Goal: Find specific page/section: Find specific page/section

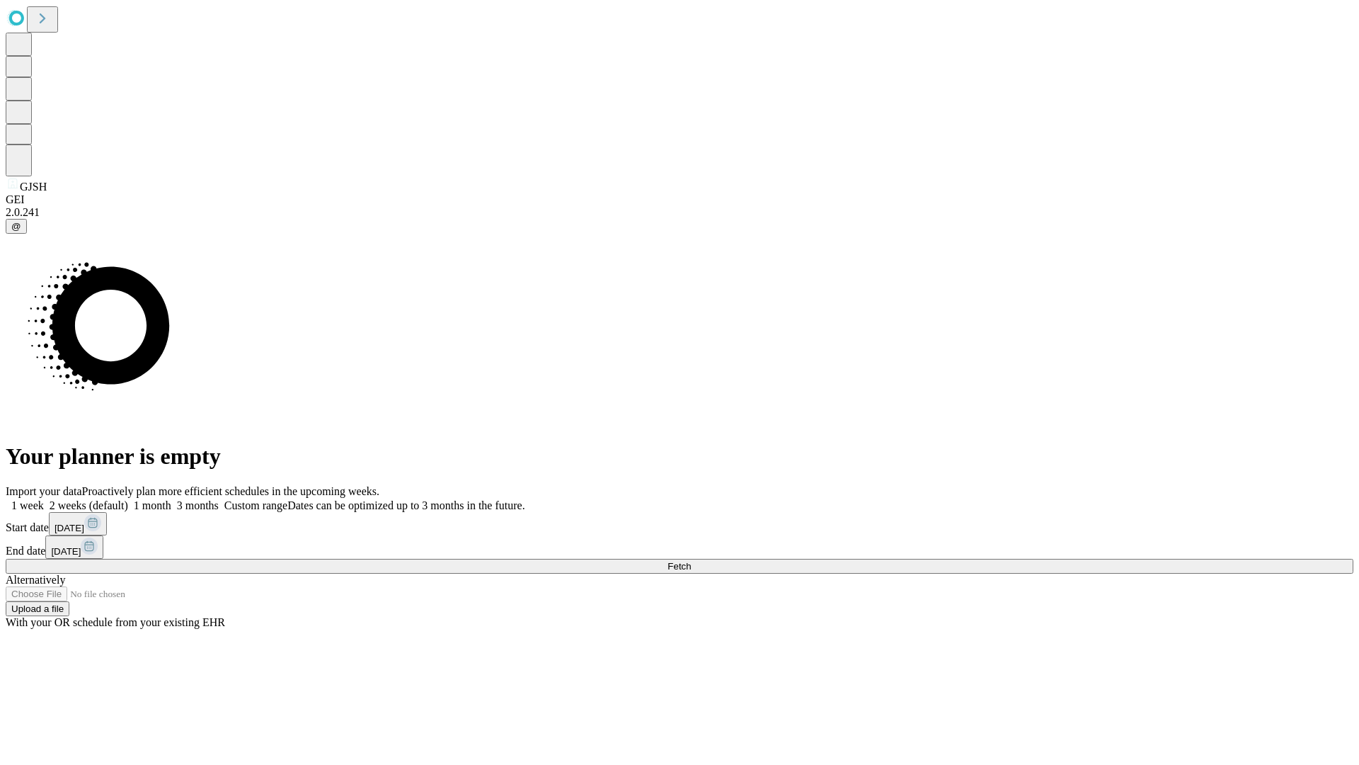
click at [691, 561] on span "Fetch" at bounding box center [679, 566] width 23 height 11
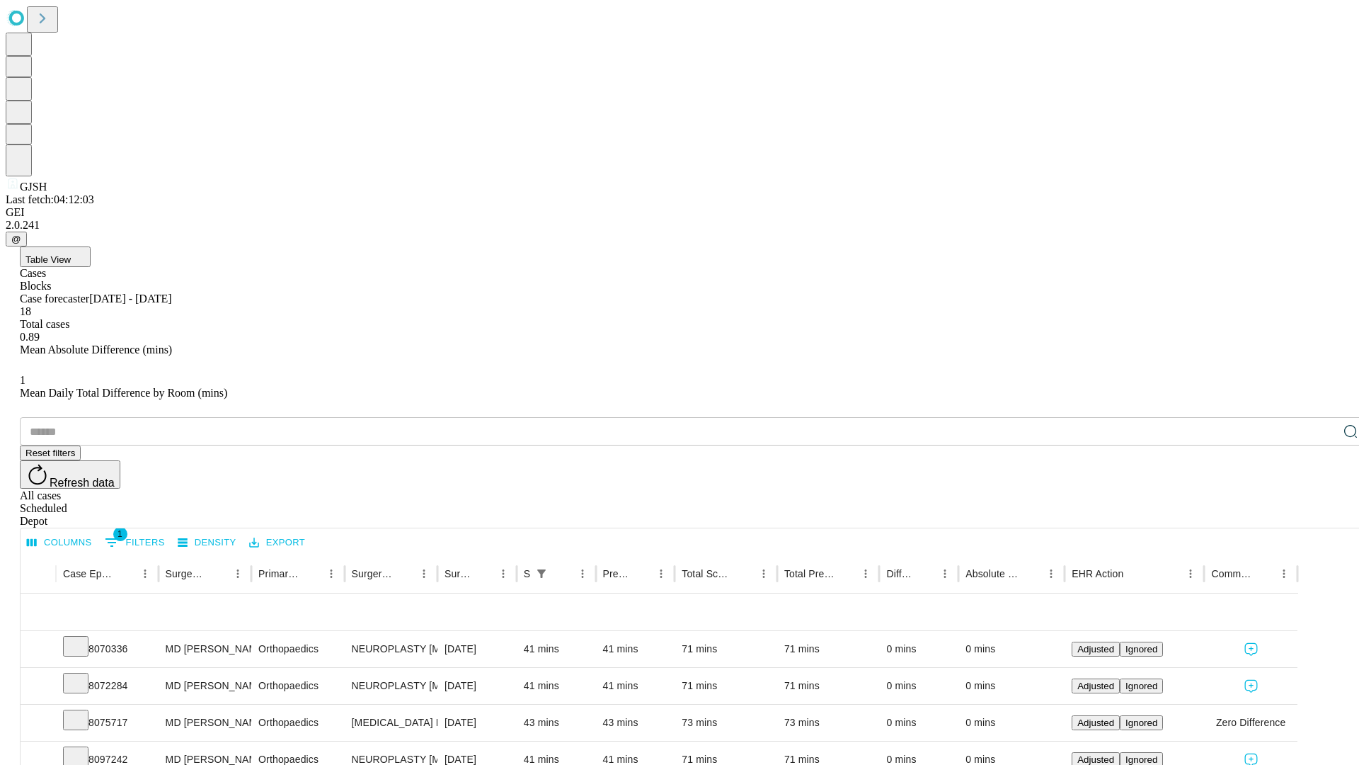
scroll to position [47, 0]
click at [83, 638] on icon at bounding box center [76, 645] width 14 height 14
